Goal: Task Accomplishment & Management: Manage account settings

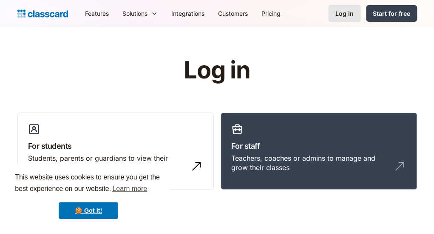
click at [350, 11] on div "Log in" at bounding box center [345, 13] width 18 height 9
drag, startPoint x: 0, startPoint y: 0, endPoint x: 344, endPoint y: 14, distance: 344.6
click at [344, 14] on div "Log in" at bounding box center [345, 13] width 18 height 9
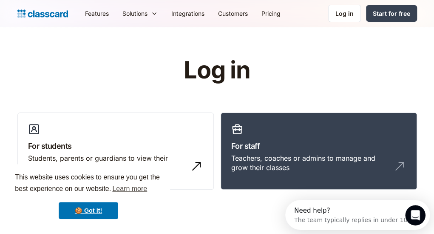
drag, startPoint x: 81, startPoint y: 206, endPoint x: 1, endPoint y: 103, distance: 130.3
click at [1, 103] on header "Log in For students Students, parents or guardians to view their profile and ma…" at bounding box center [217, 132] width 434 height 211
